Goal: Task Accomplishment & Management: Manage account settings

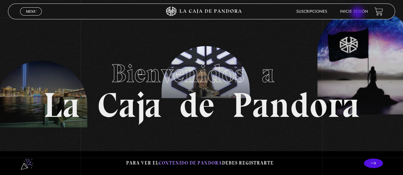
click at [358, 14] on link "Inicie sesión" at bounding box center [354, 12] width 28 height 4
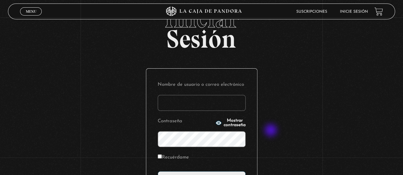
scroll to position [32, 0]
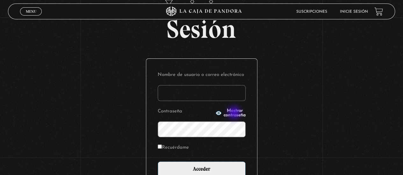
type input "[EMAIL_ADDRESS][DOMAIN_NAME]"
click at [235, 114] on span "Mostrar contraseña" at bounding box center [234, 113] width 22 height 9
